Goal: Task Accomplishment & Management: Use online tool/utility

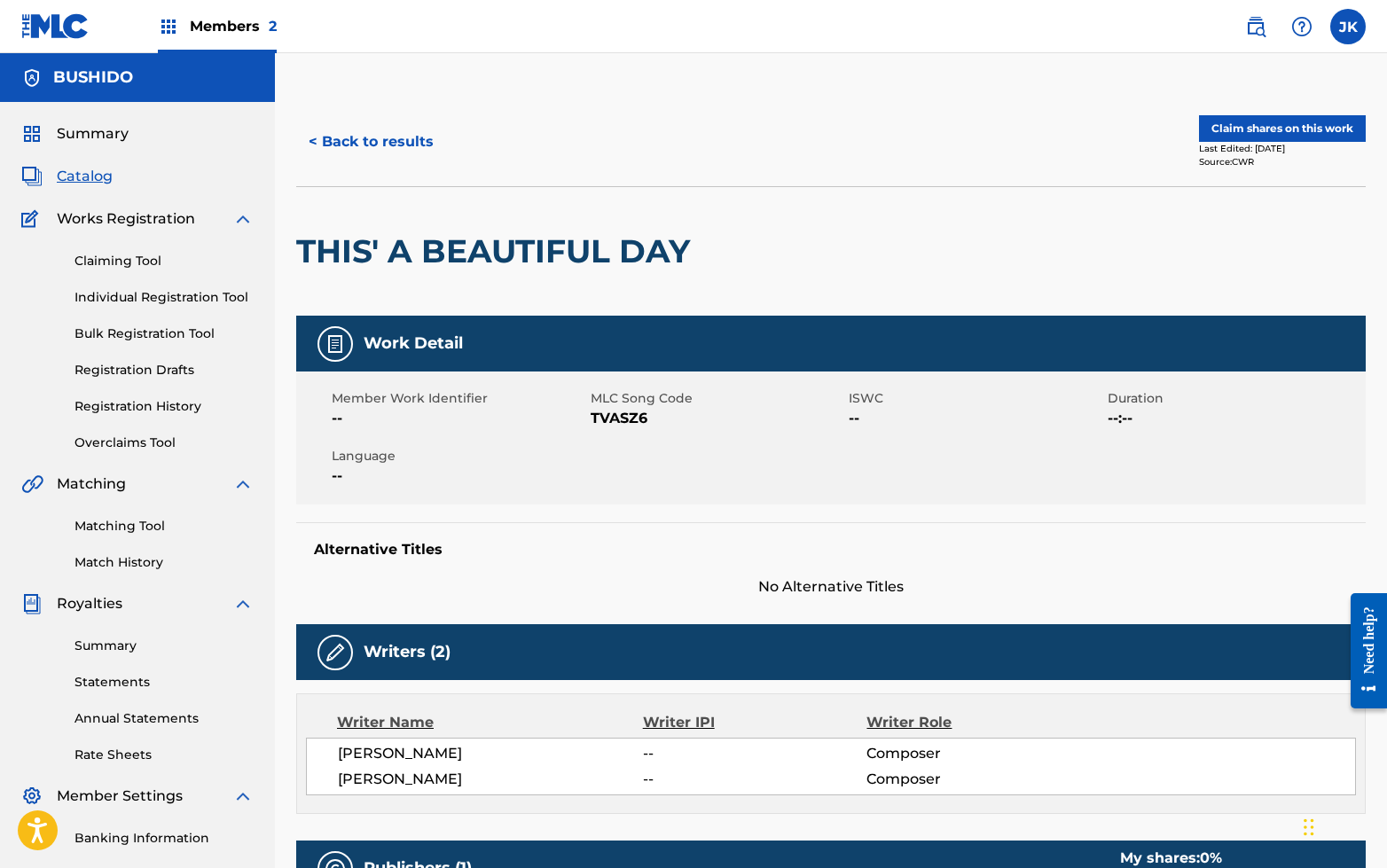
click at [408, 143] on button "< Back to results" at bounding box center [371, 142] width 150 height 44
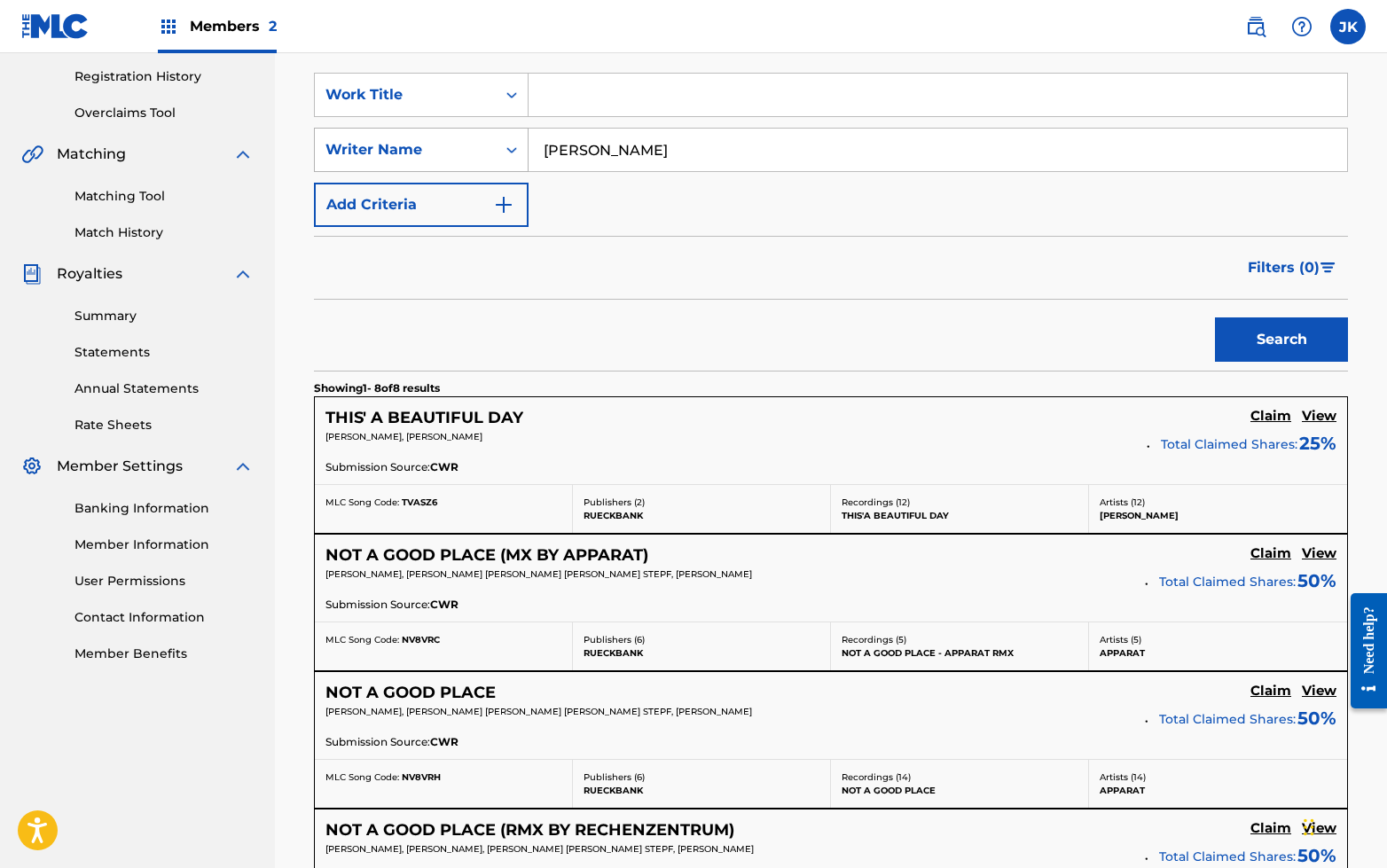
drag, startPoint x: 644, startPoint y: 153, endPoint x: 451, endPoint y: 140, distance: 193.4
click at [451, 141] on div "SearchWithCriteria7a816d5c-254f-4954-93b7-d49756c40aa7 Writer Name [PERSON_NAME]" at bounding box center [831, 149] width 1034 height 44
type input "[PERSON_NAME]"
click at [1215, 317] on button "Search" at bounding box center [1281, 339] width 133 height 44
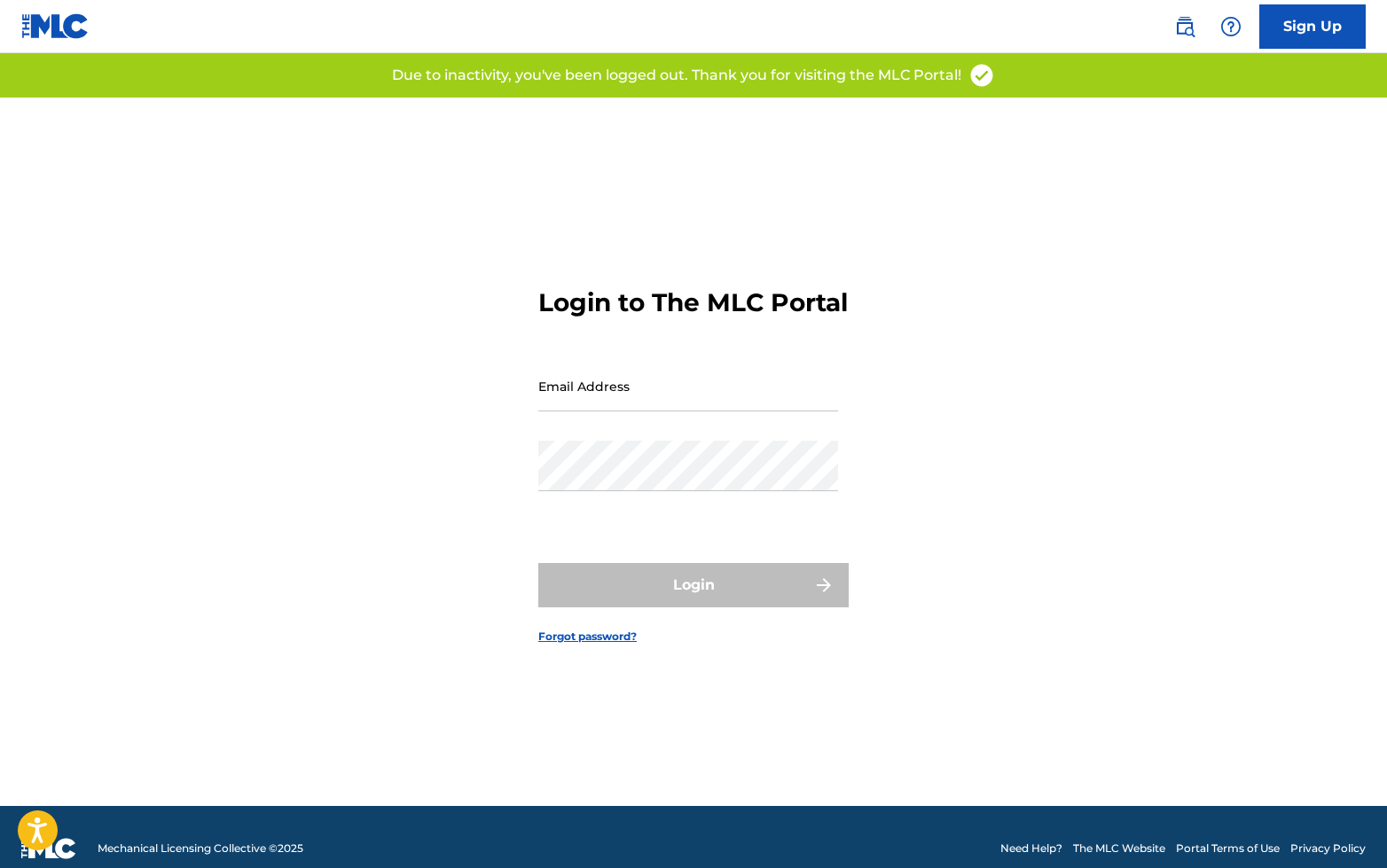
click at [664, 409] on input "Email Address" at bounding box center [688, 385] width 300 height 50
type input "[EMAIL_ADDRESS][DOMAIN_NAME]"
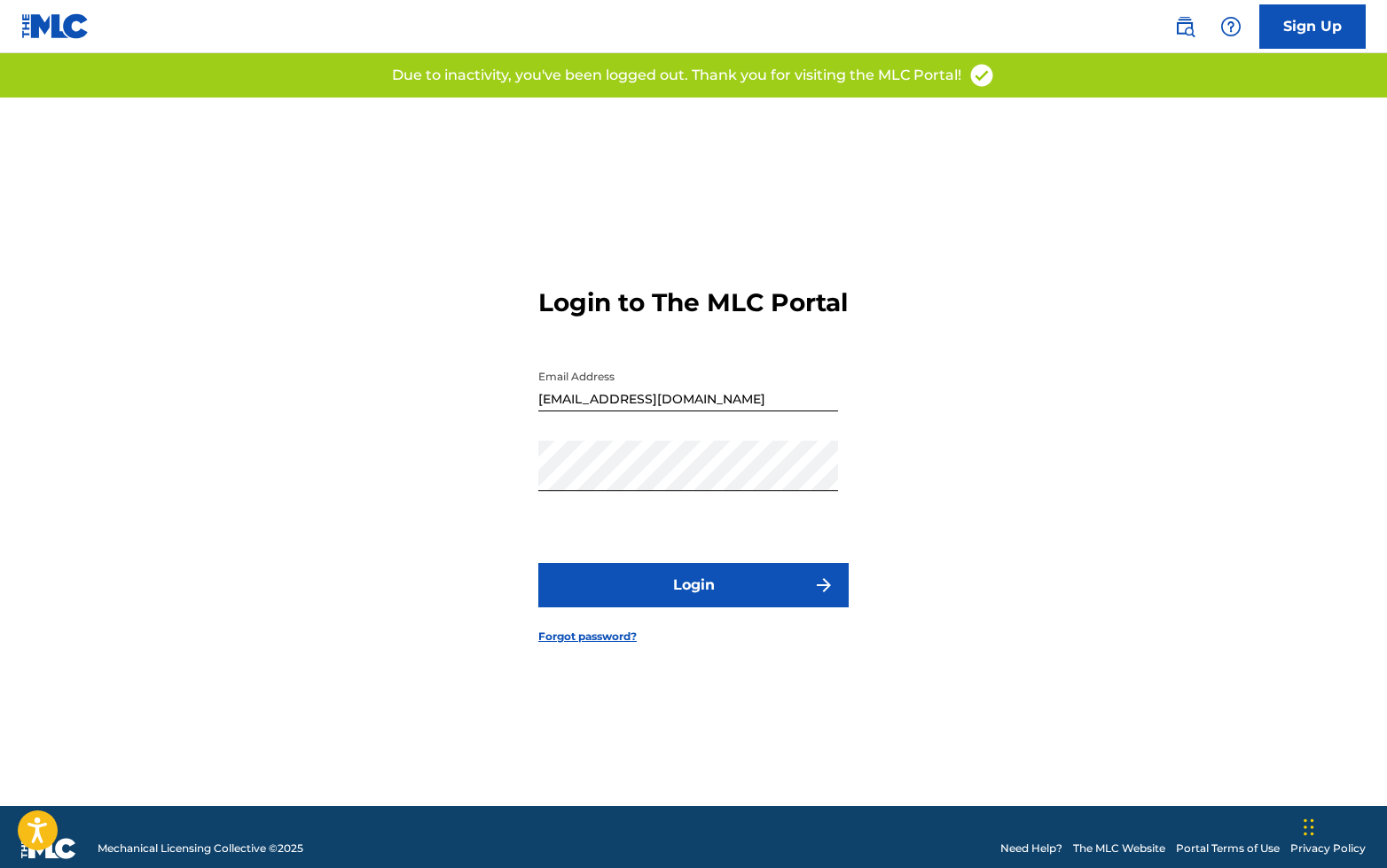
click at [686, 602] on button "Login" at bounding box center [694, 585] width 311 height 44
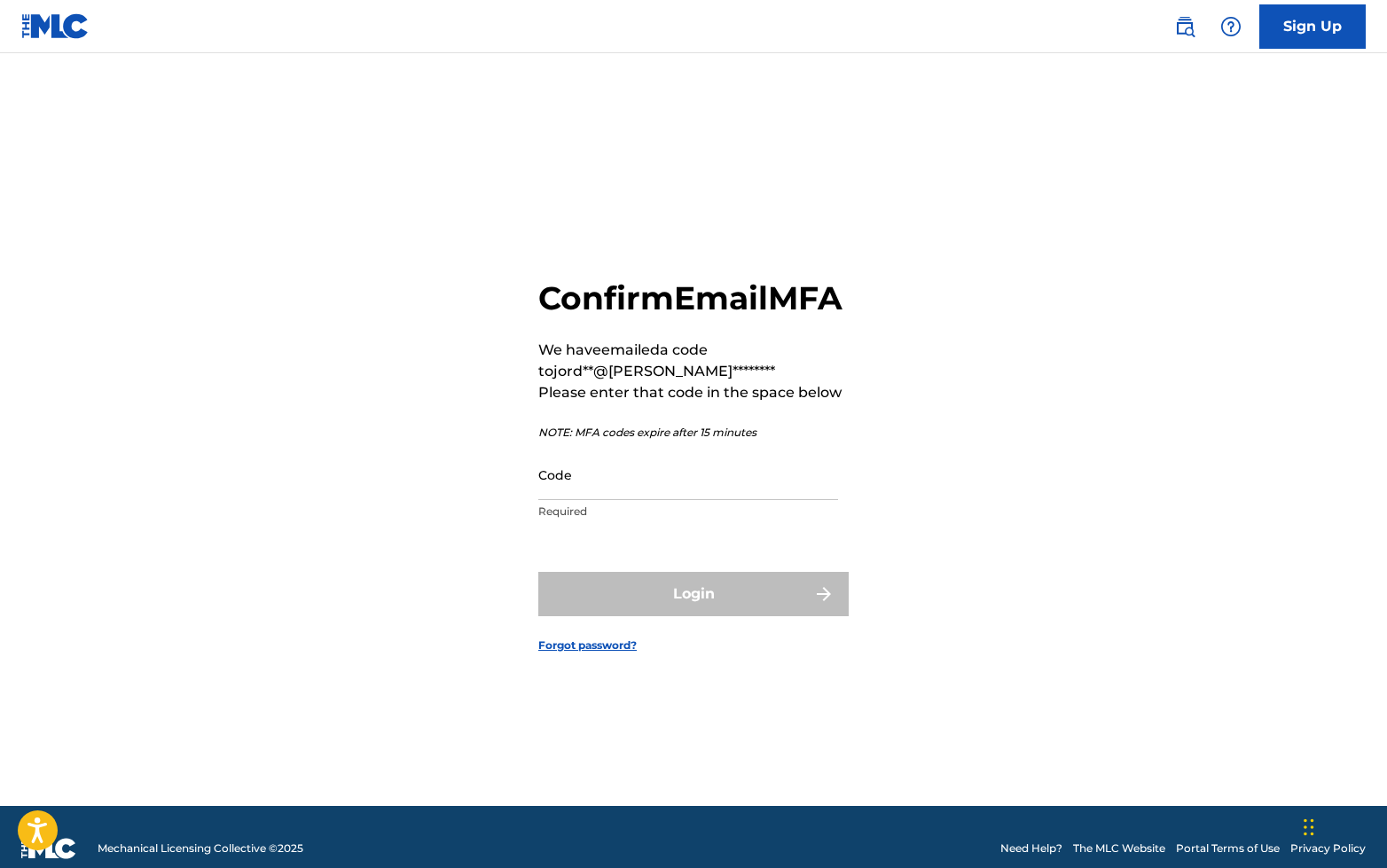
click at [594, 500] on input "Code" at bounding box center [688, 474] width 300 height 50
paste input "168790"
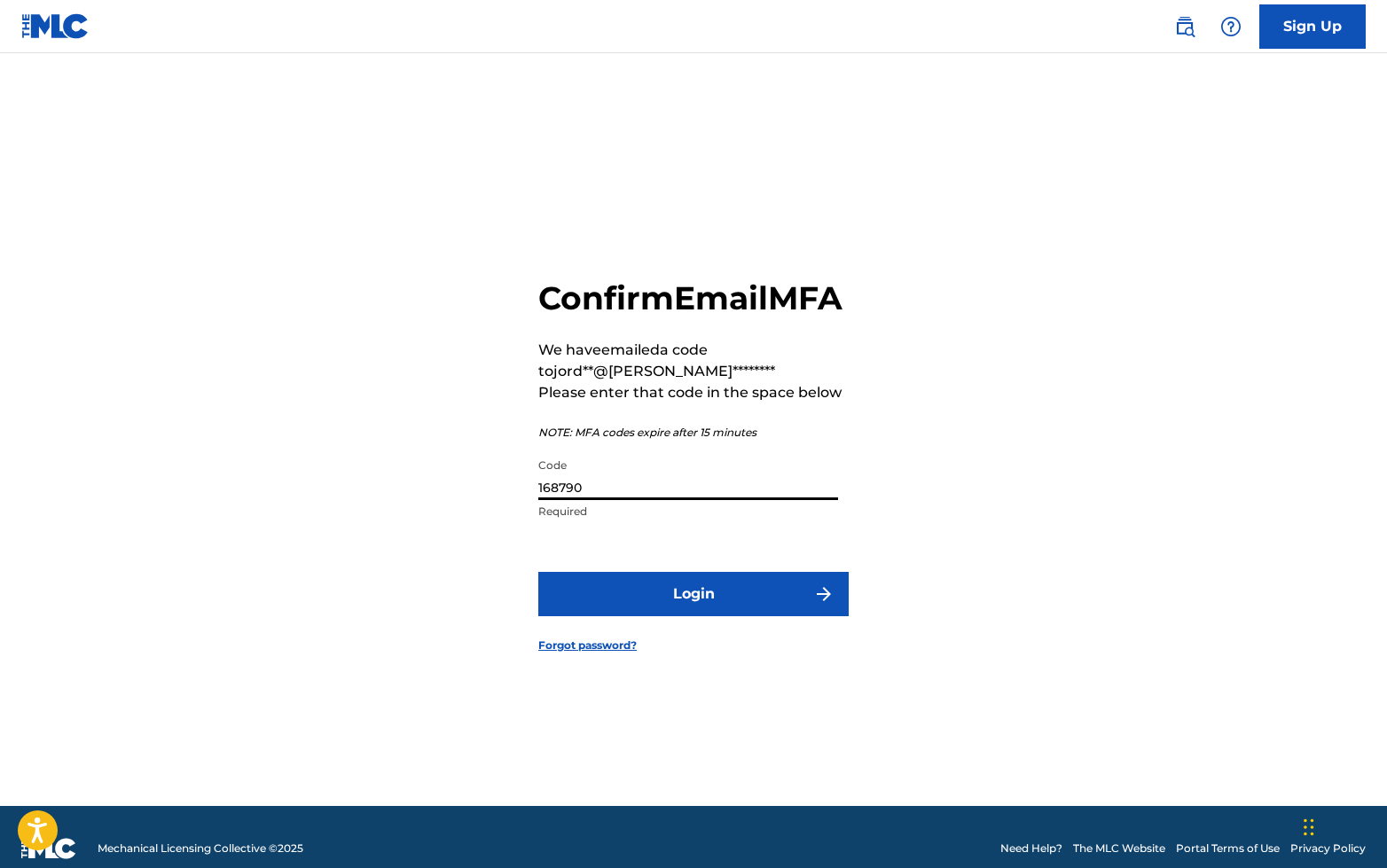
type input "168790"
click at [639, 610] on button "Login" at bounding box center [694, 593] width 311 height 44
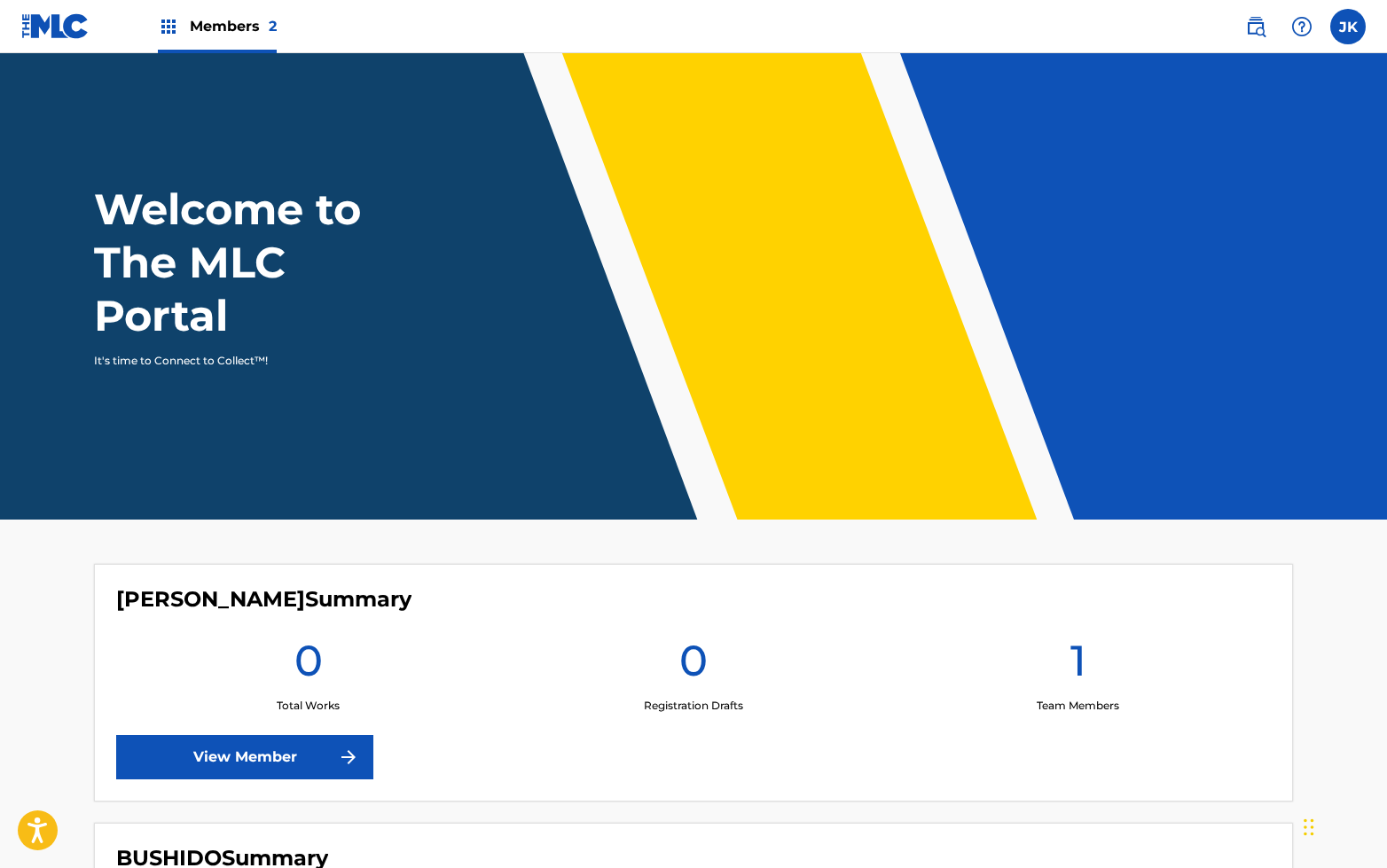
click at [167, 29] on img at bounding box center [168, 26] width 21 height 21
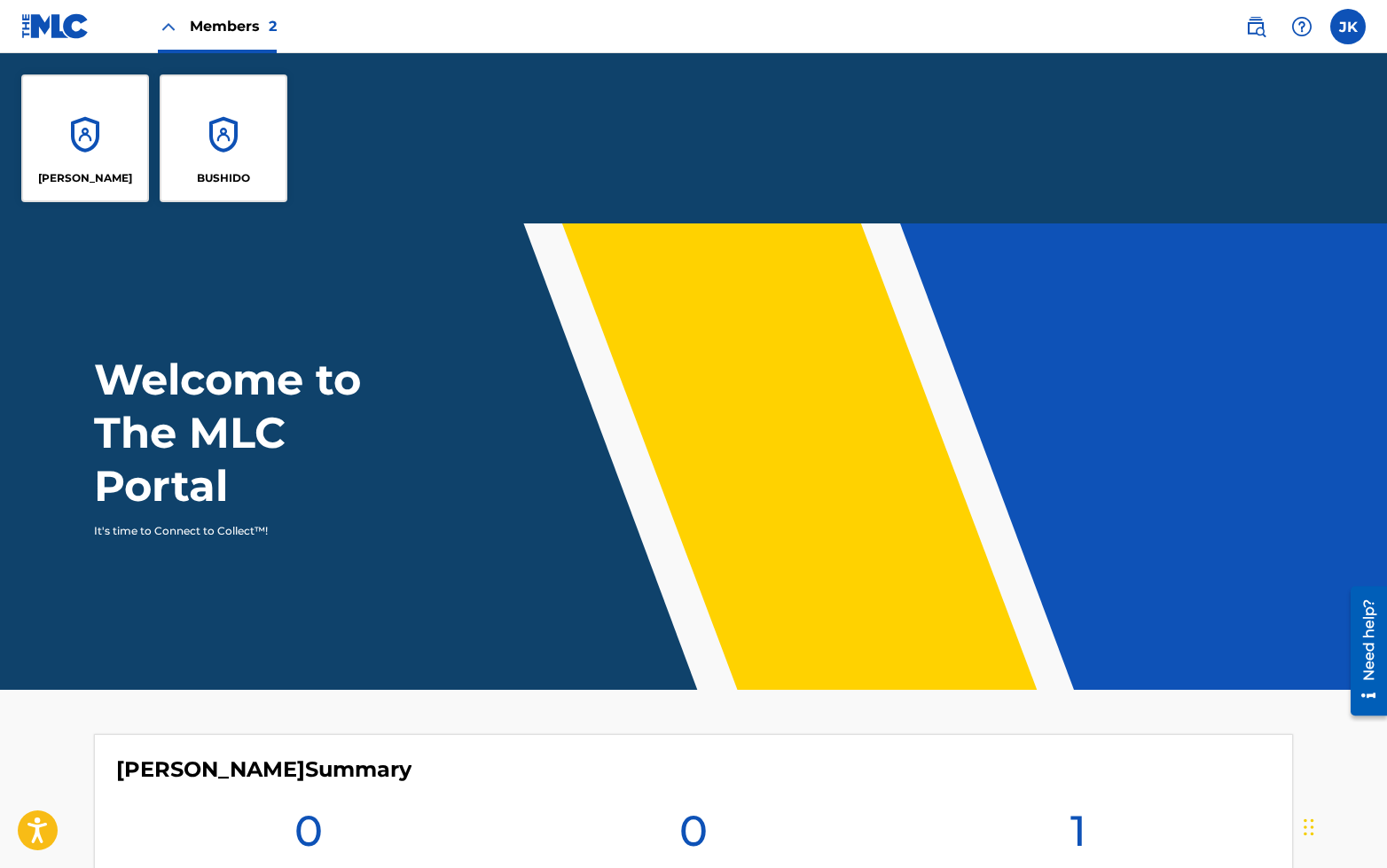
click at [210, 119] on div "BUSHIDO" at bounding box center [223, 137] width 127 height 127
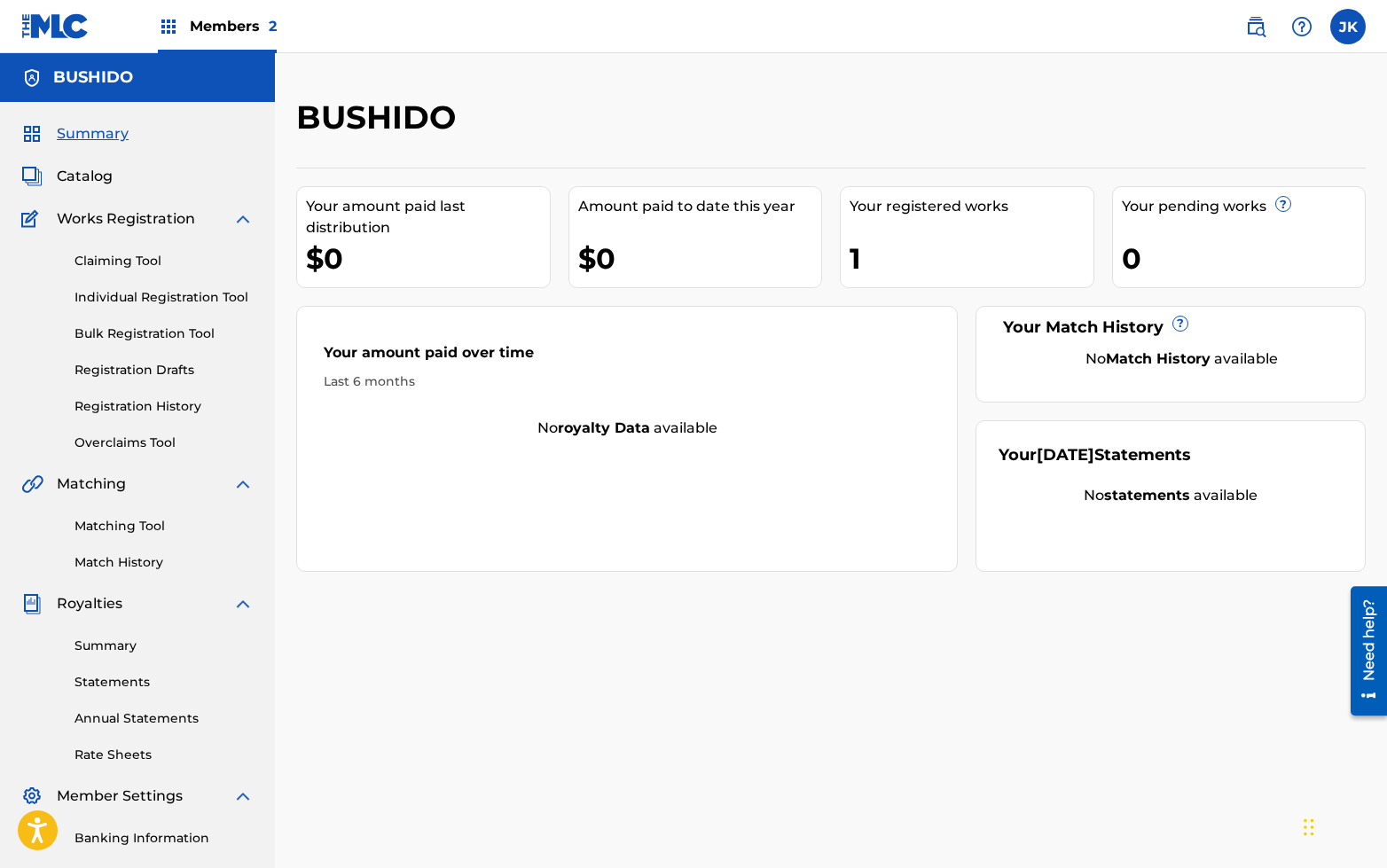
click at [142, 254] on link "Claiming Tool" at bounding box center [164, 261] width 180 height 18
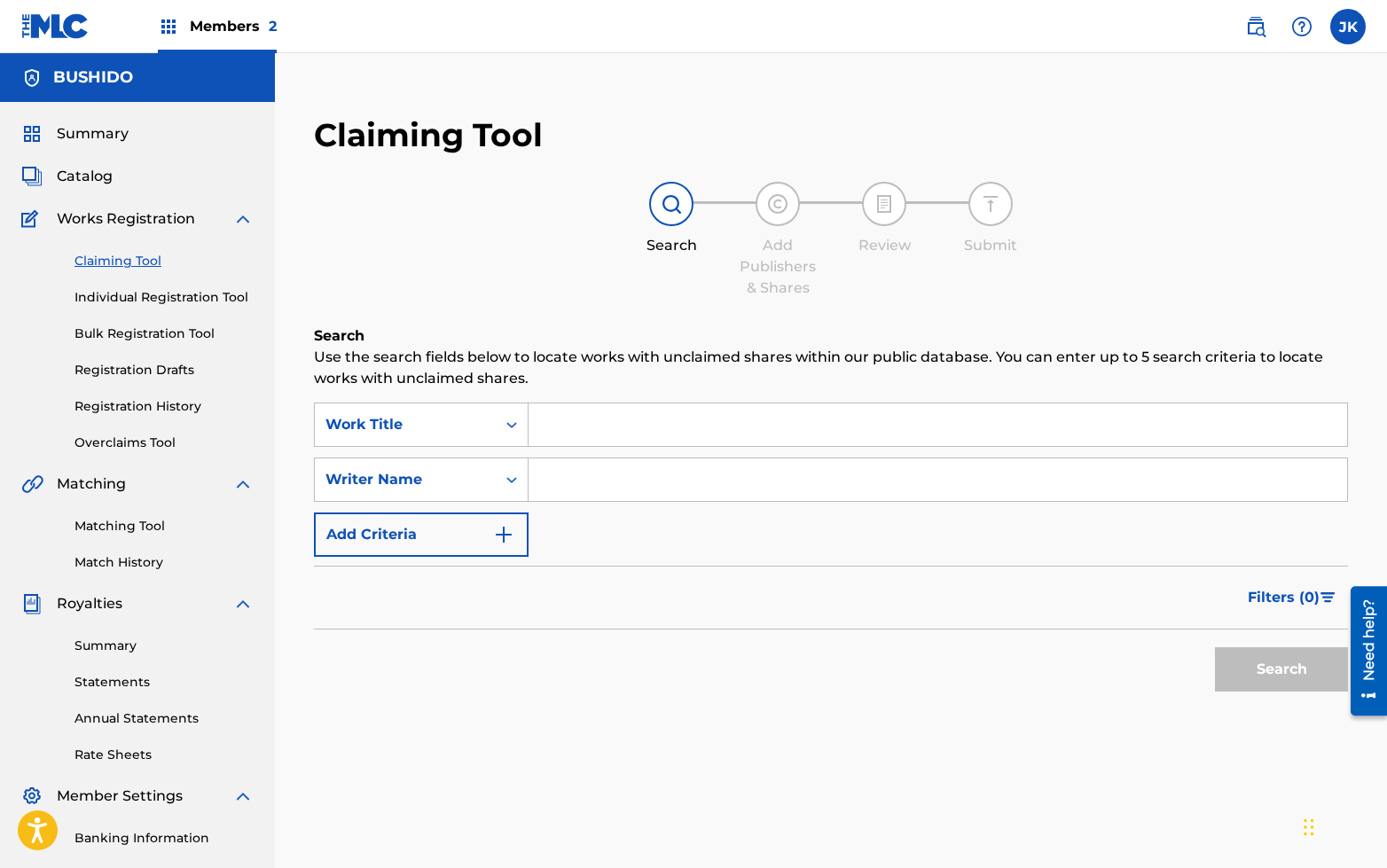
click at [626, 494] on input "Search Form" at bounding box center [937, 479] width 818 height 42
type input "[PERSON_NAME]"
click at [1284, 678] on button "Search" at bounding box center [1281, 669] width 133 height 44
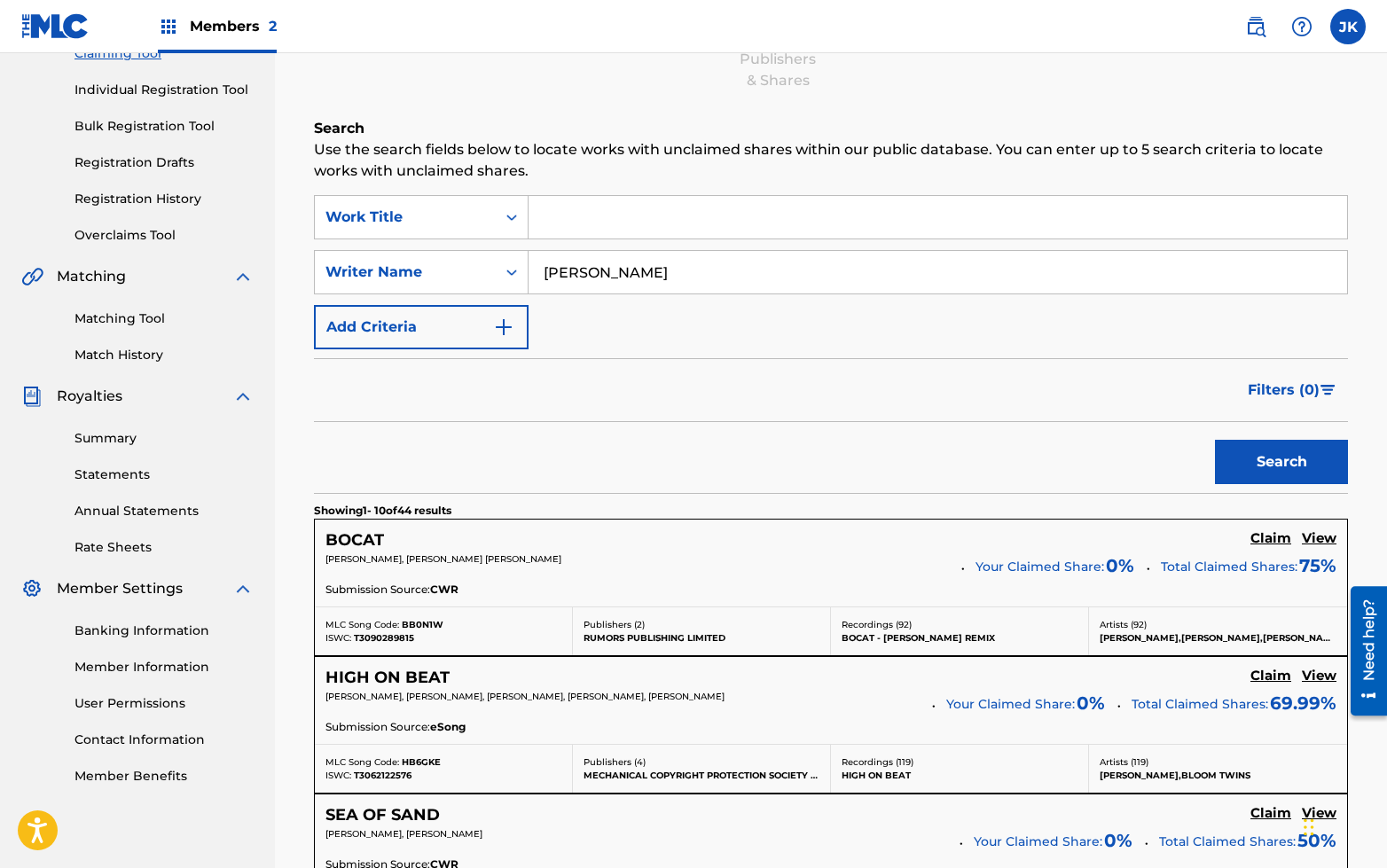
scroll to position [203, 0]
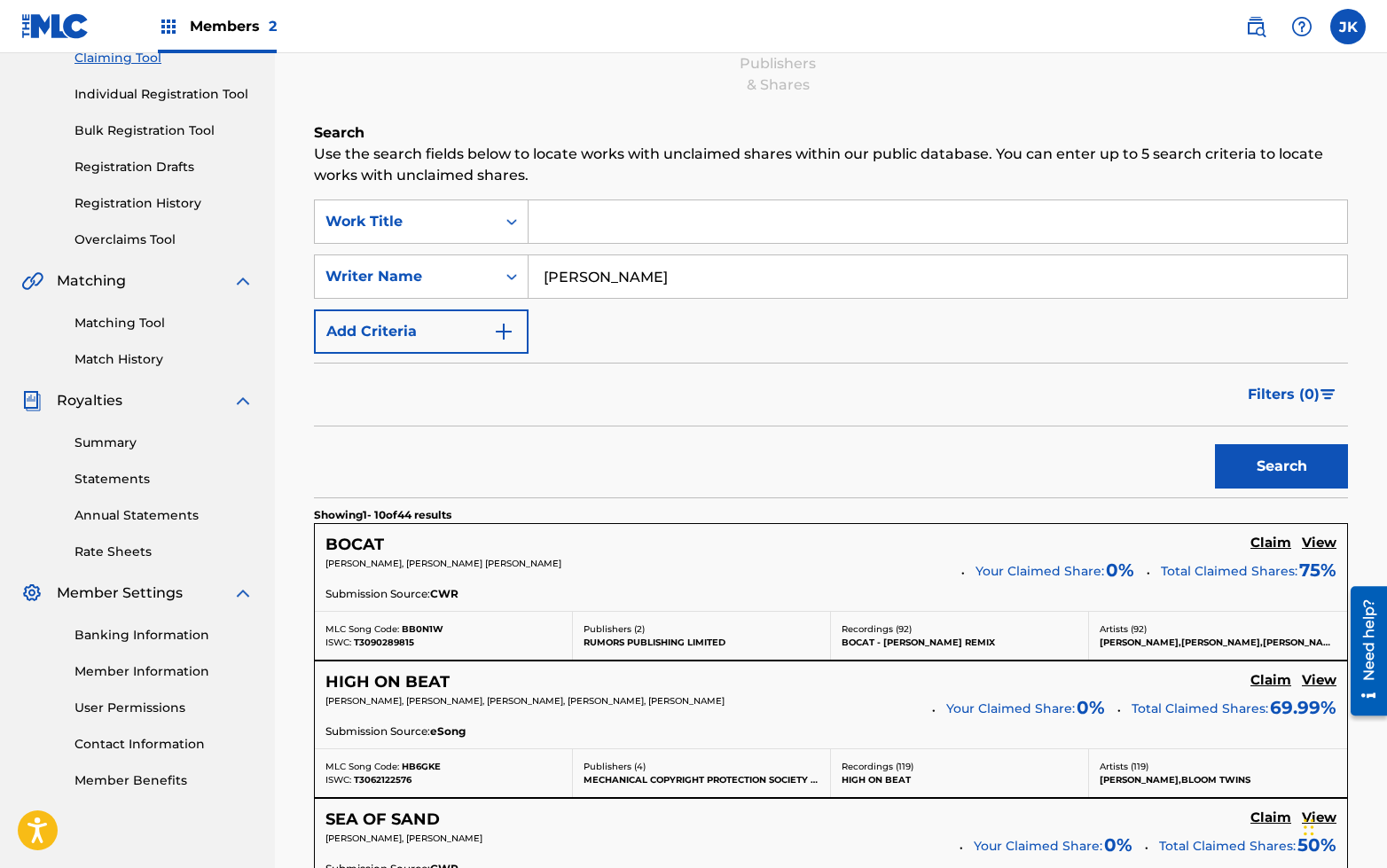
click at [1308, 545] on h5 "View" at bounding box center [1319, 543] width 35 height 16
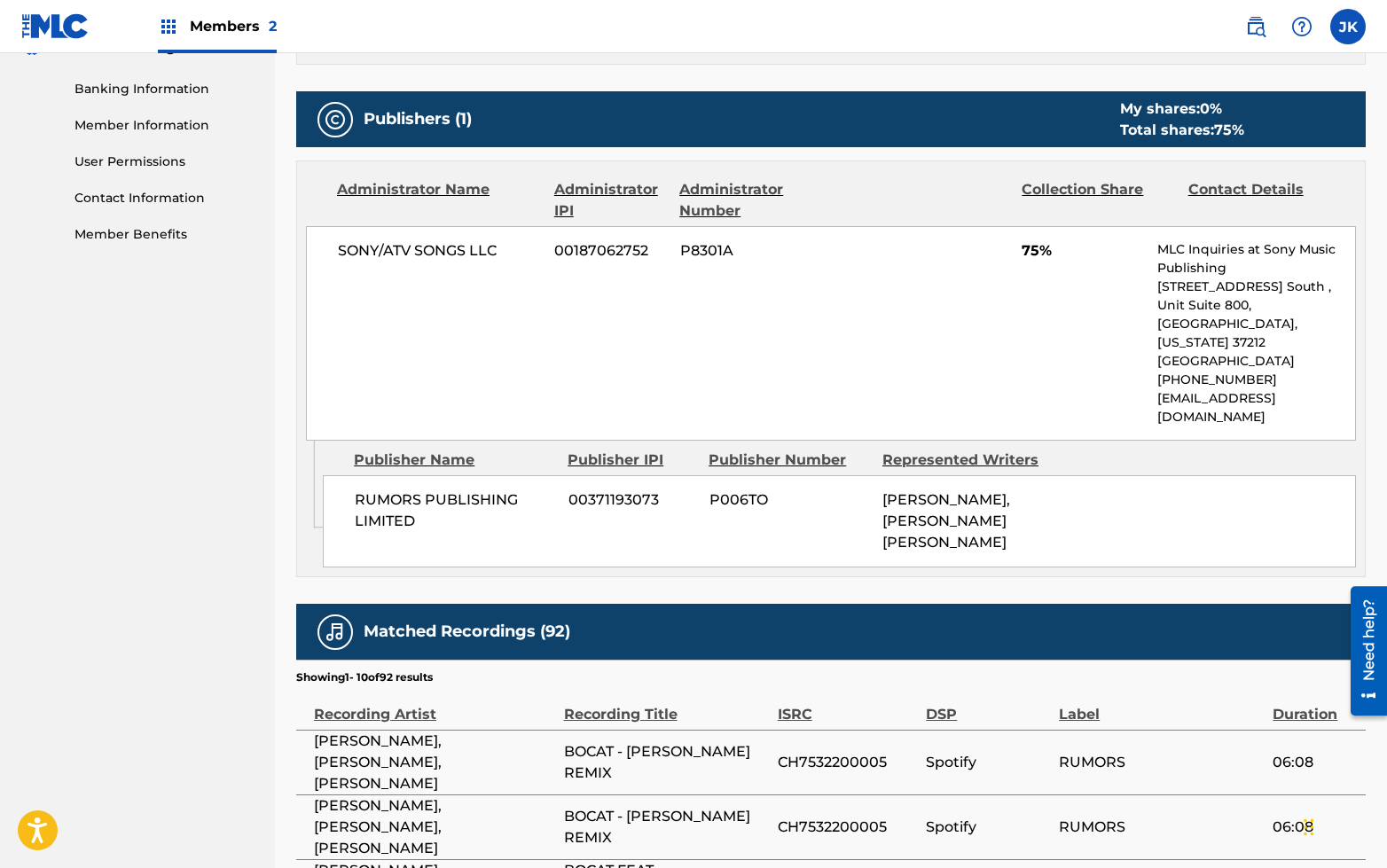
scroll to position [737, 0]
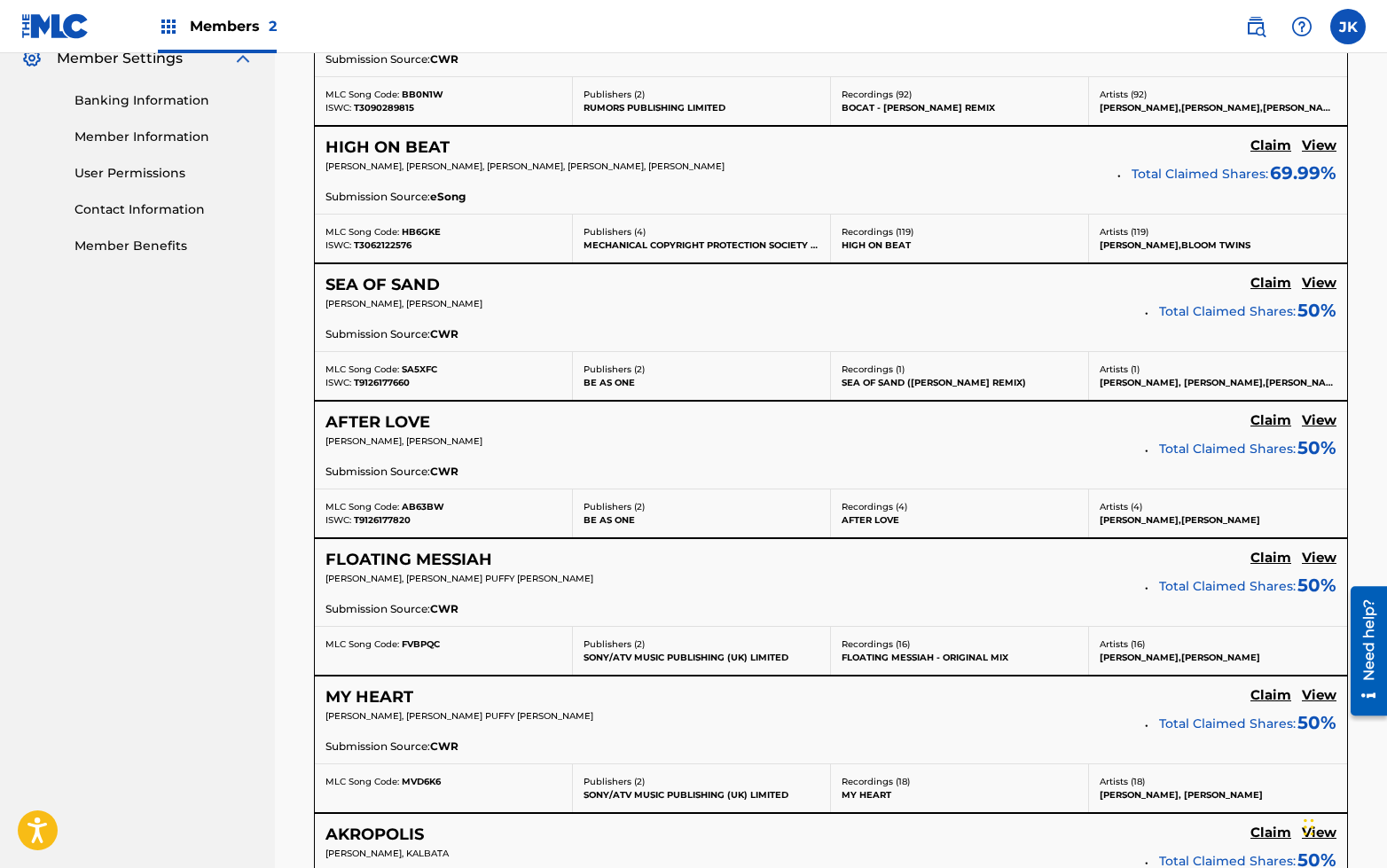
scroll to position [203, 0]
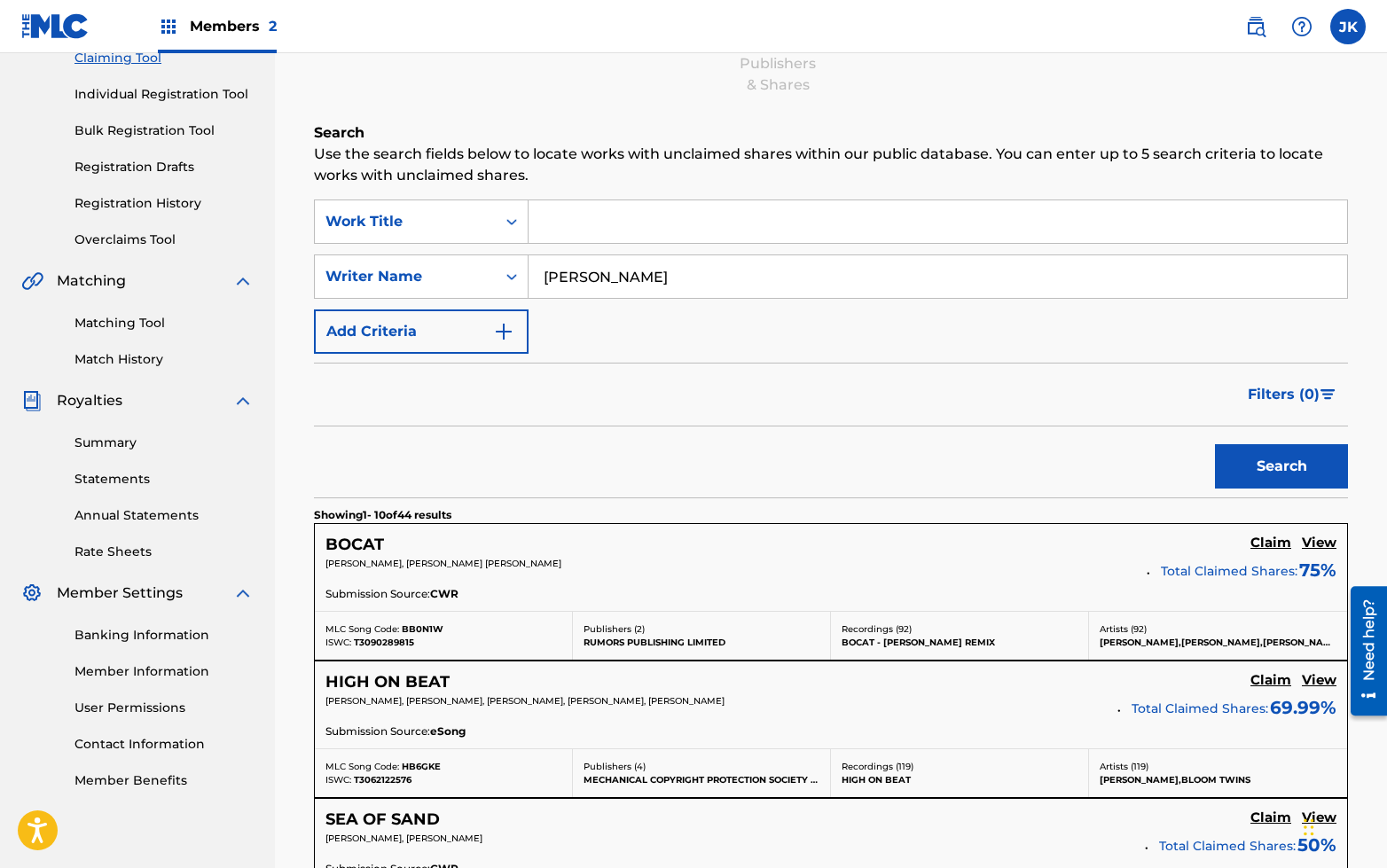
click at [1320, 681] on h5 "View" at bounding box center [1319, 680] width 35 height 16
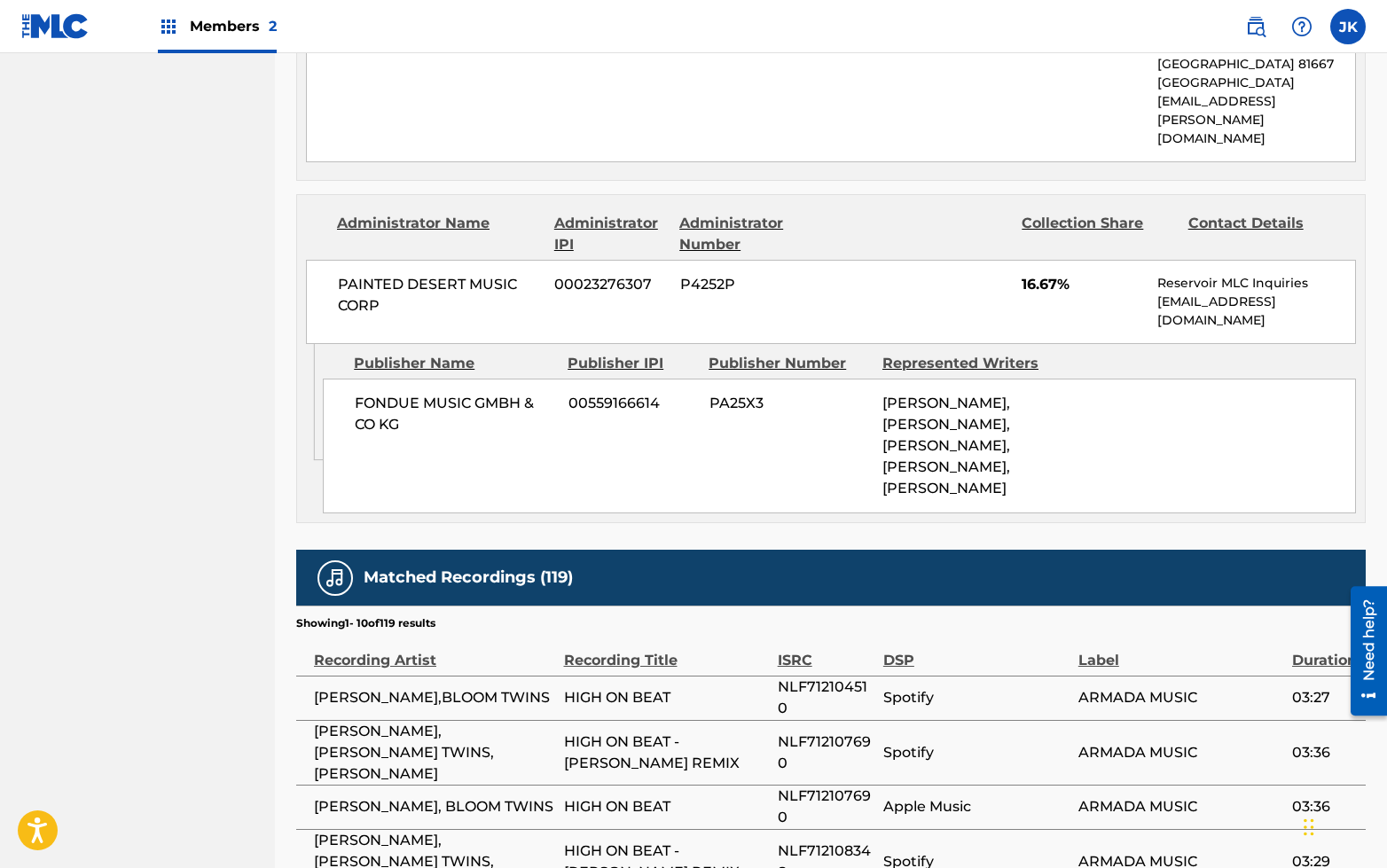
scroll to position [1199, 0]
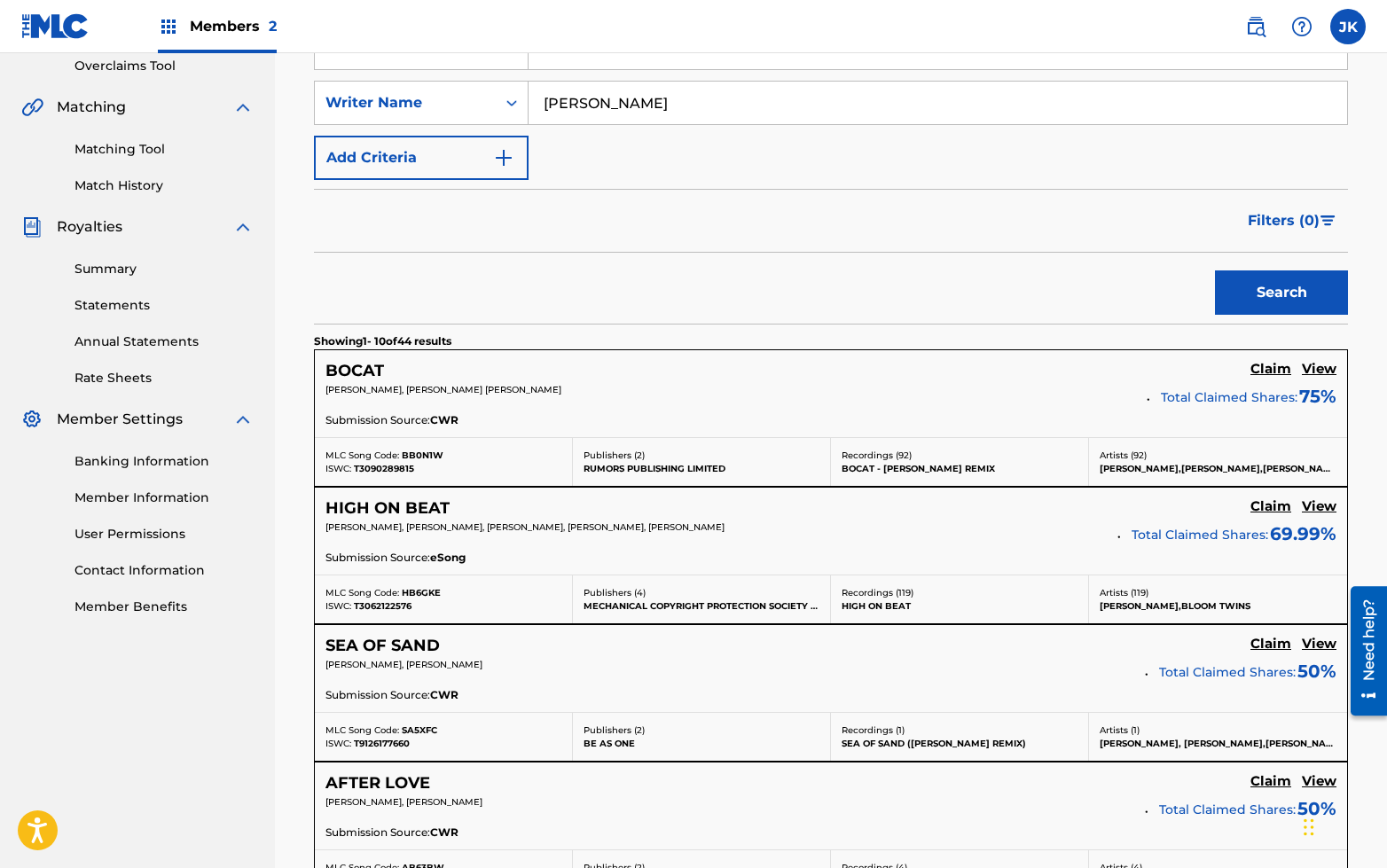
scroll to position [377, 0]
click at [1319, 645] on h5 "View" at bounding box center [1319, 643] width 35 height 16
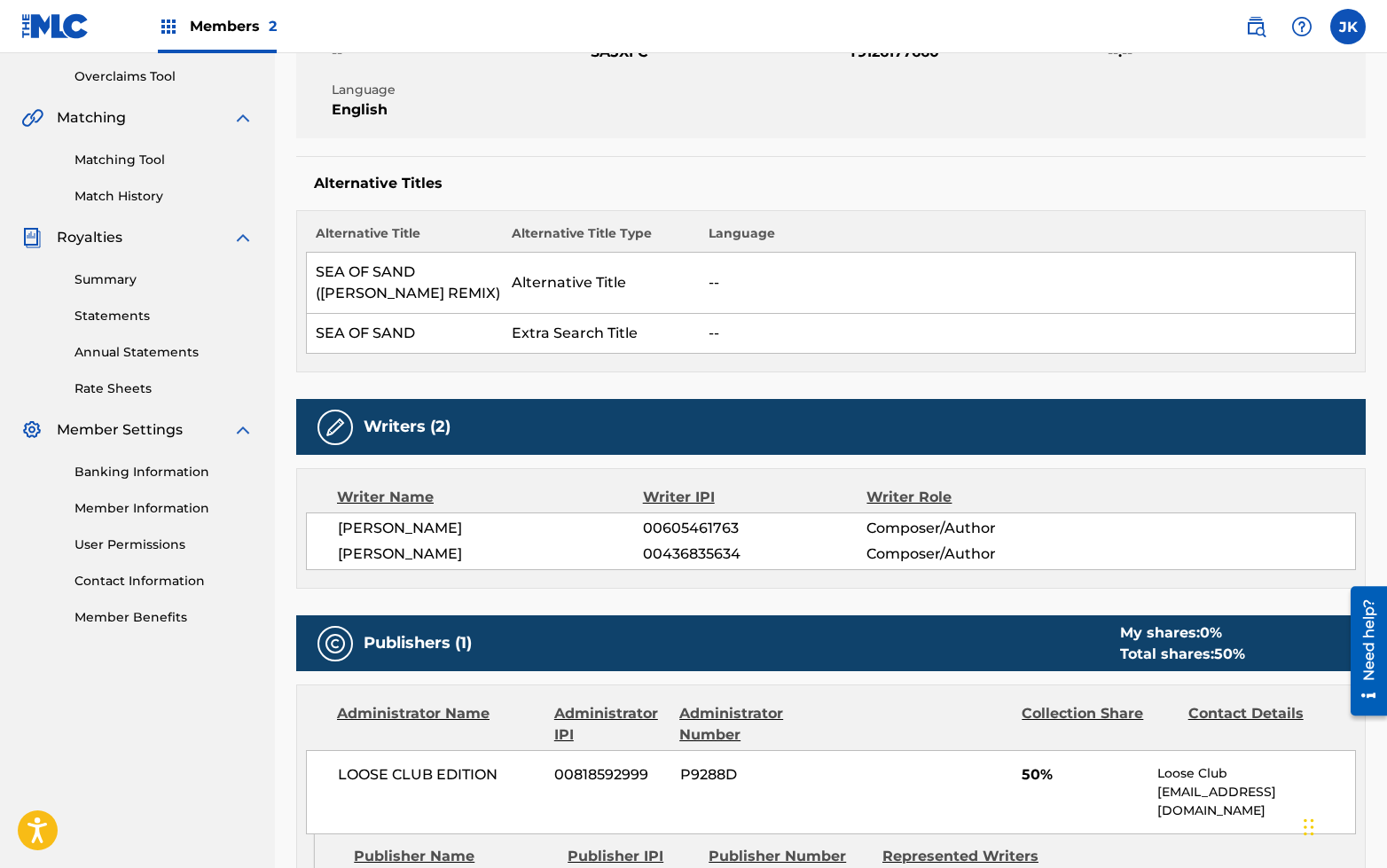
scroll to position [373, 0]
